Goal: Information Seeking & Learning: Learn about a topic

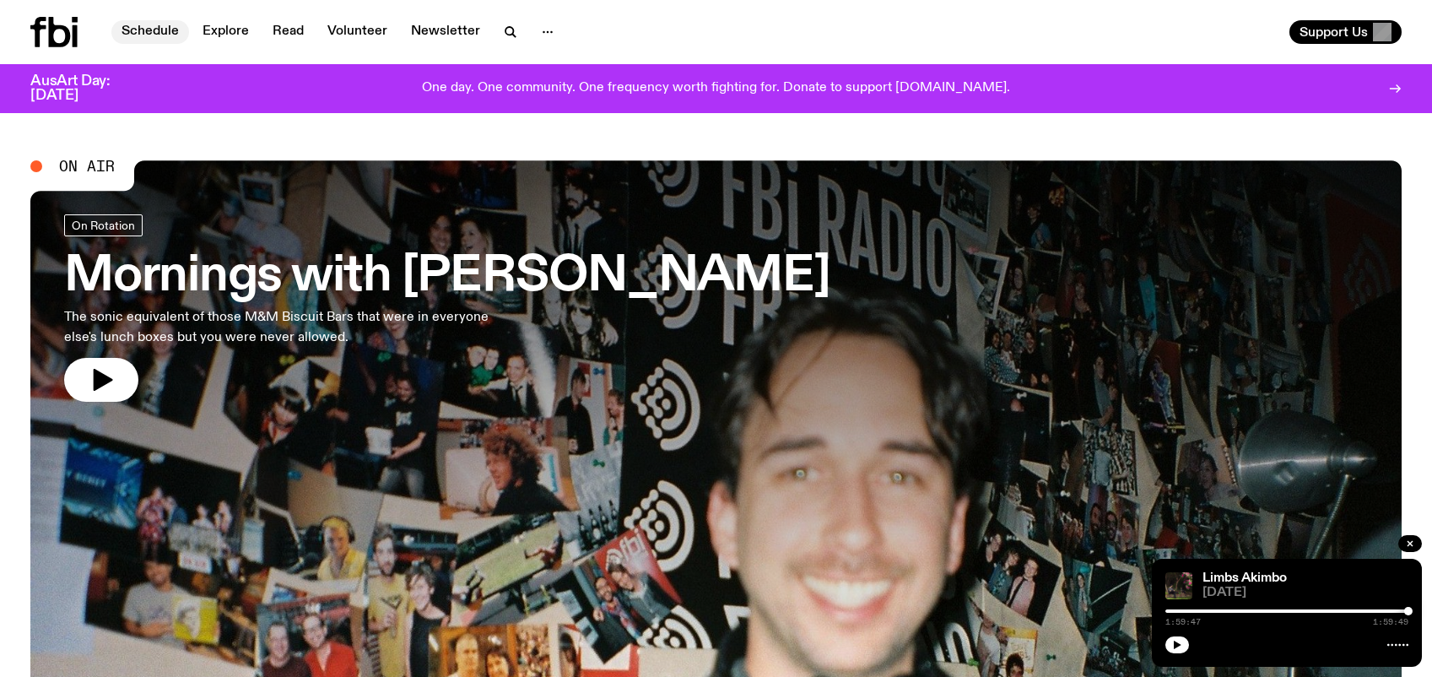
click at [150, 26] on link "Schedule" at bounding box center [150, 32] width 78 height 24
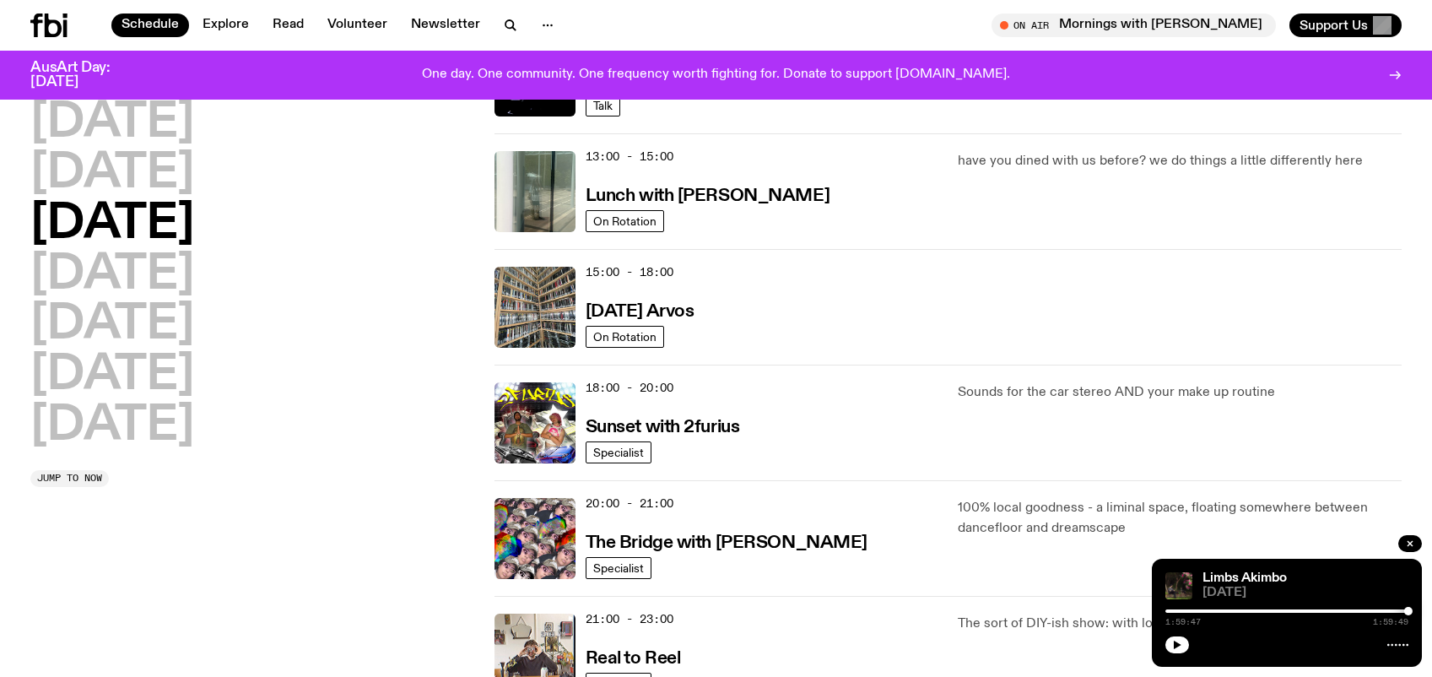
scroll to position [519, 0]
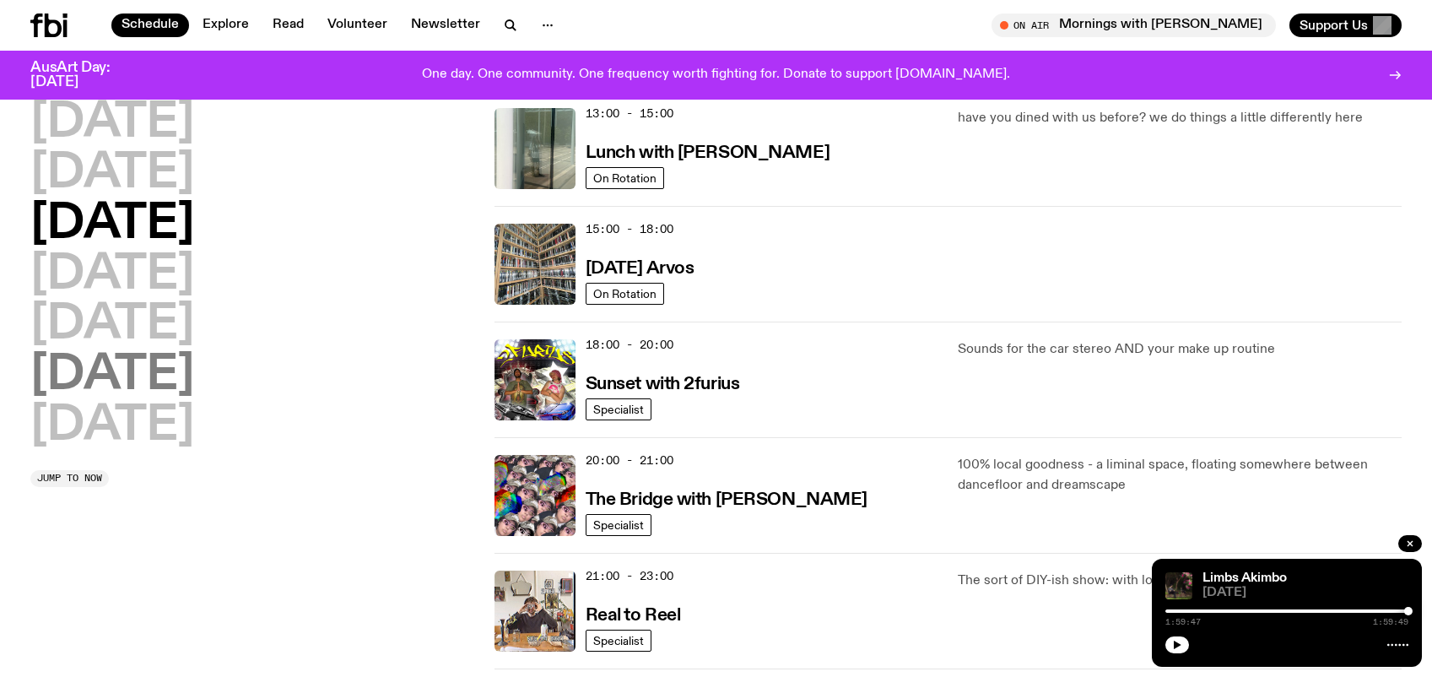
click at [122, 372] on h2 "[DATE]" at bounding box center [112, 375] width 164 height 47
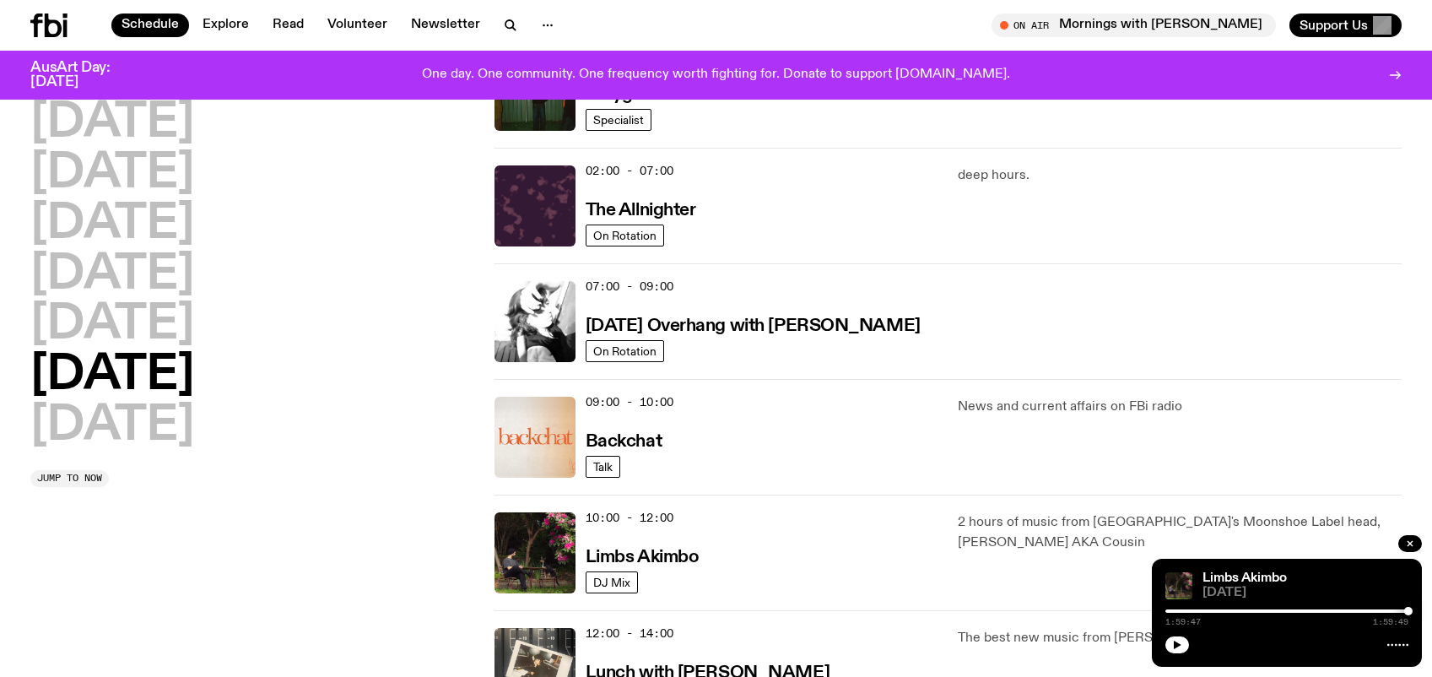
scroll to position [124, 0]
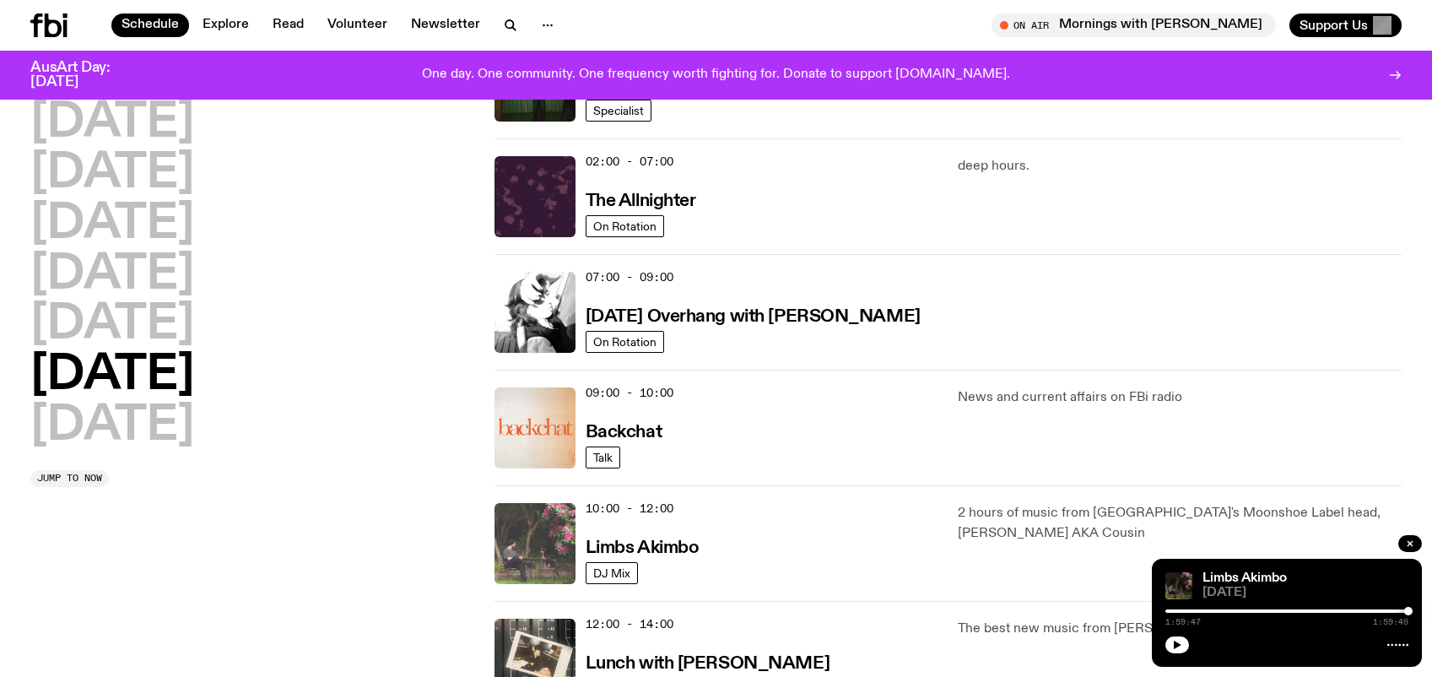
click at [530, 551] on img at bounding box center [534, 543] width 81 height 81
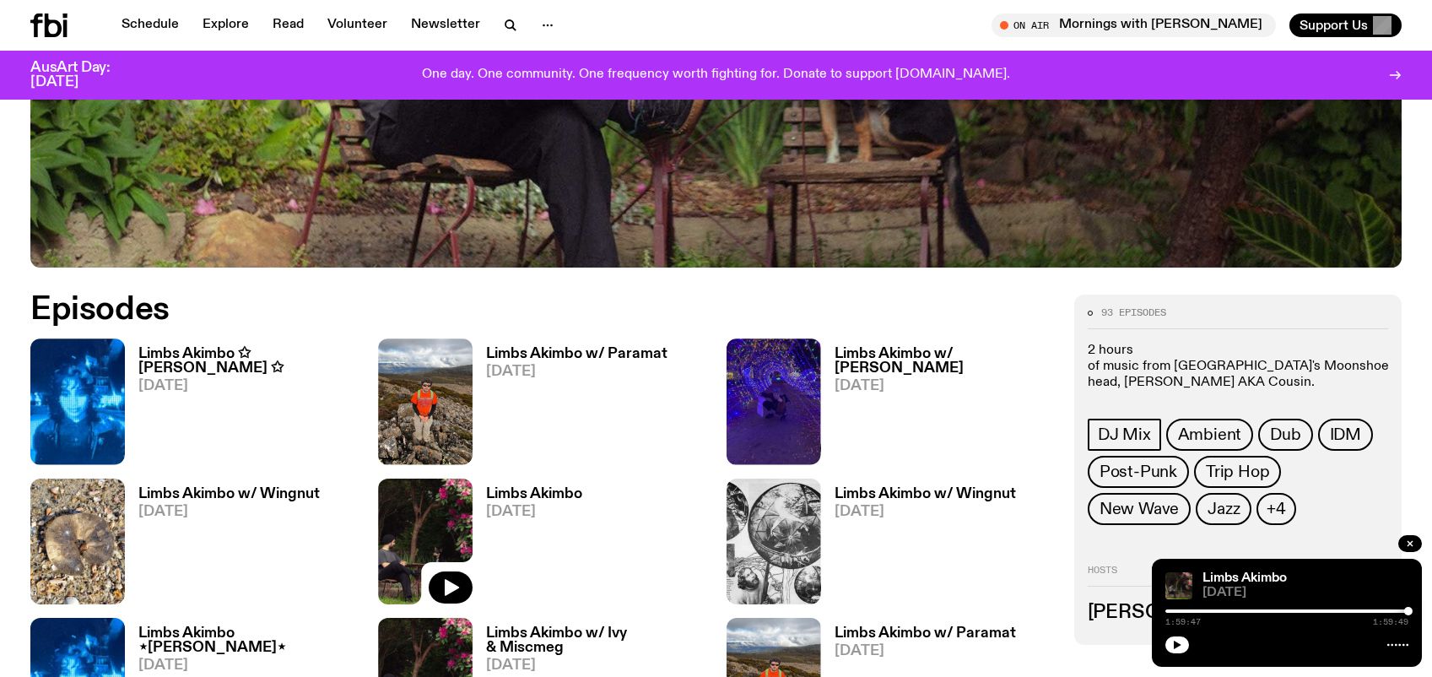
scroll to position [742, 0]
